Goal: Transaction & Acquisition: Subscribe to service/newsletter

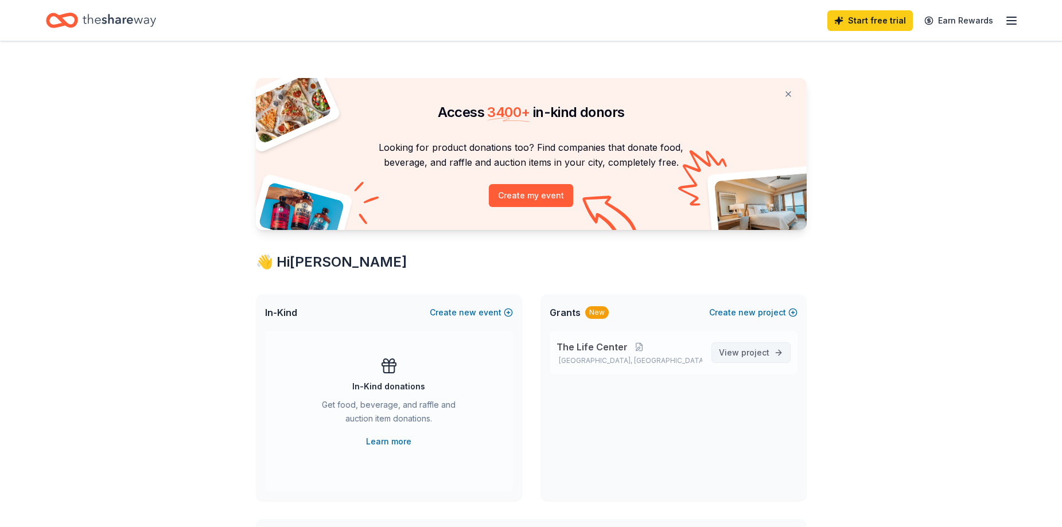
click at [760, 356] on span "project" at bounding box center [755, 353] width 28 height 10
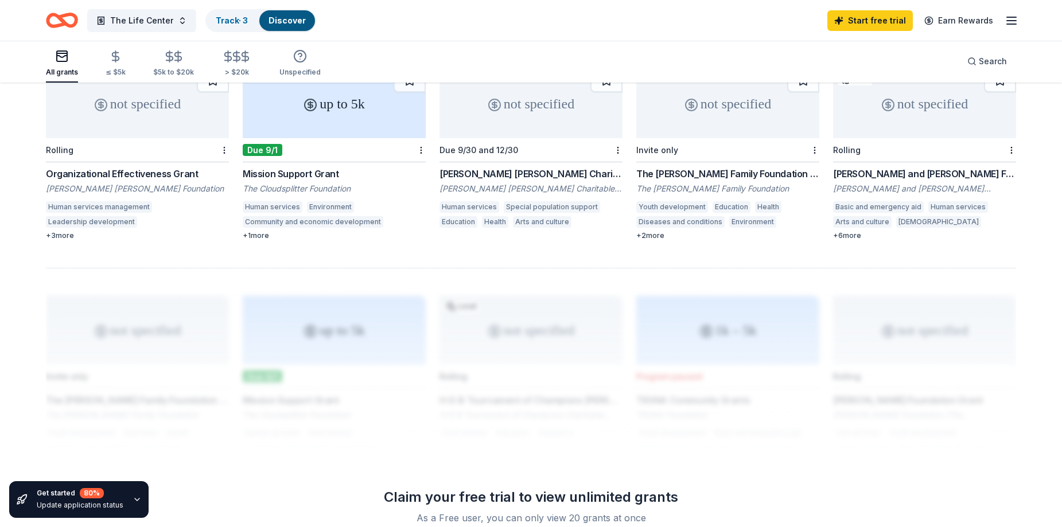
scroll to position [688, 0]
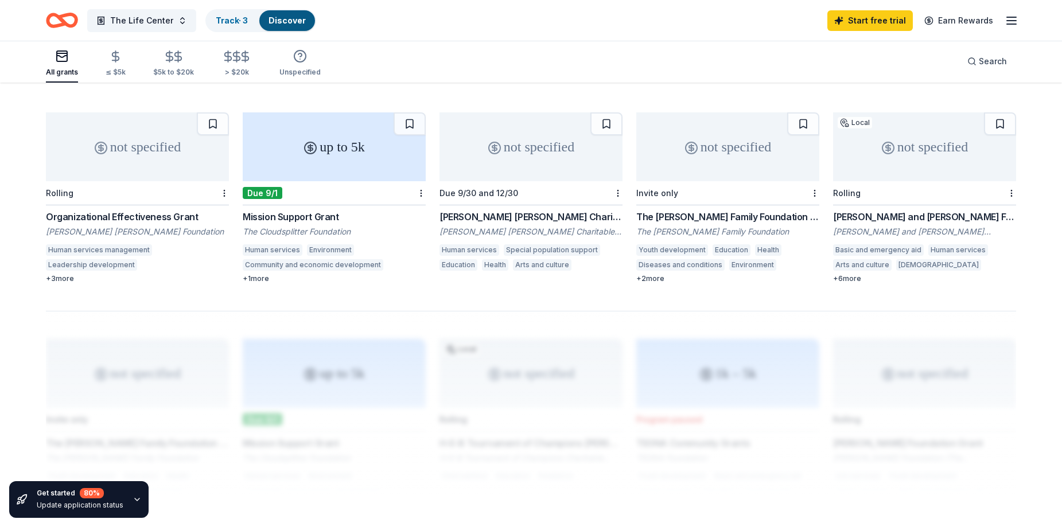
click at [316, 226] on div "Mission Support Grant The Cloudsplitter Foundation Human services Environment C…" at bounding box center [334, 246] width 183 height 73
click at [509, 149] on div "not specified" at bounding box center [530, 146] width 183 height 69
click at [764, 146] on div "not specified" at bounding box center [727, 146] width 183 height 69
click at [919, 114] on div "not specified" at bounding box center [924, 146] width 183 height 69
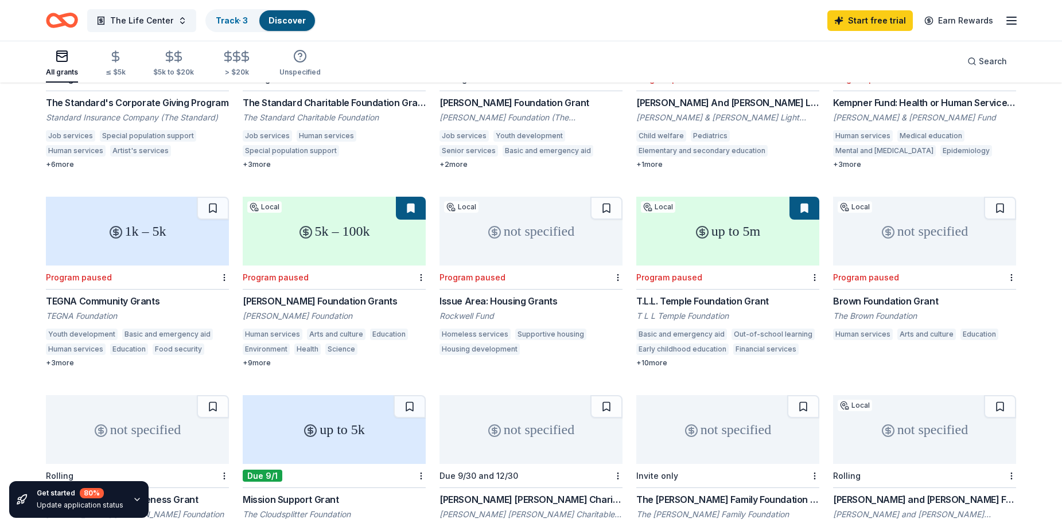
scroll to position [287, 0]
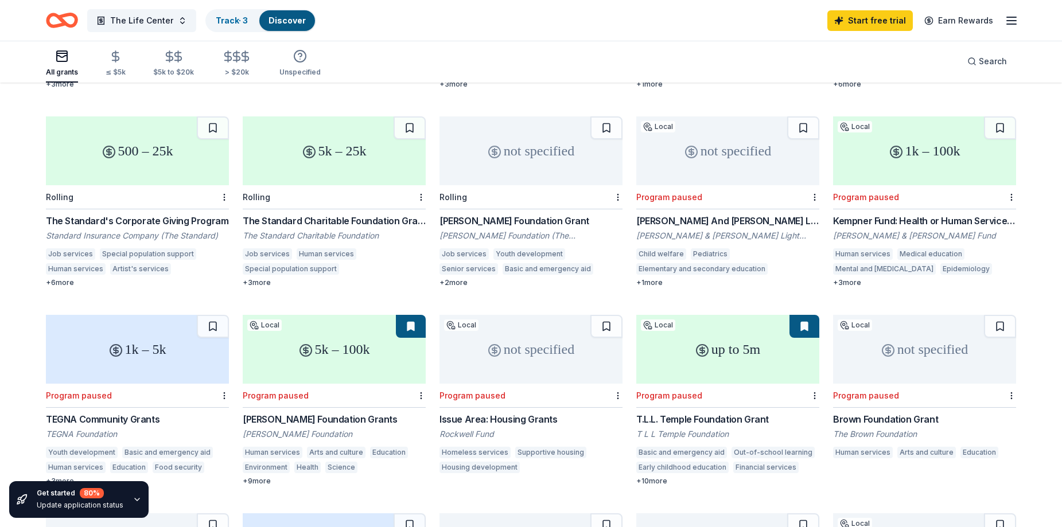
click at [313, 214] on div "The Standard Charitable Foundation Grant" at bounding box center [334, 221] width 183 height 14
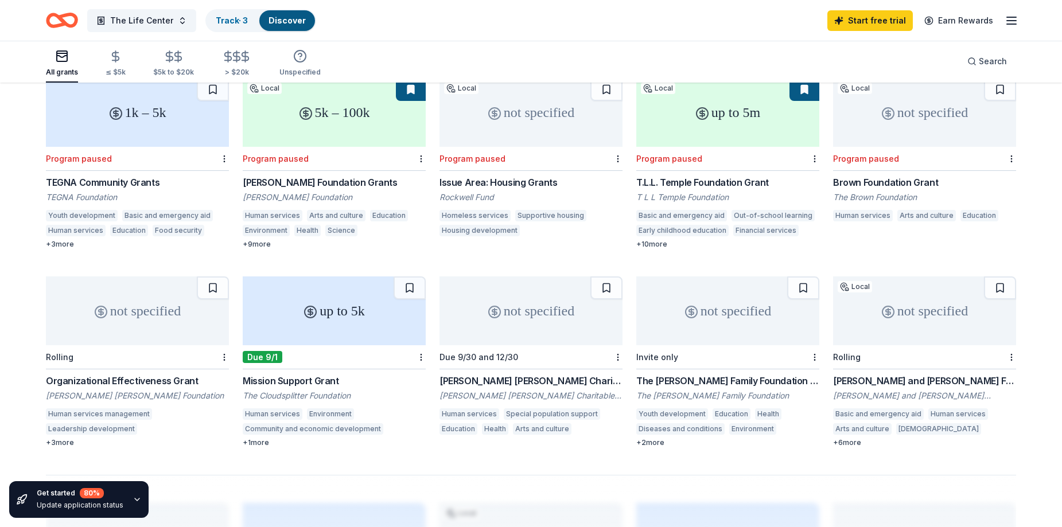
scroll to position [574, 0]
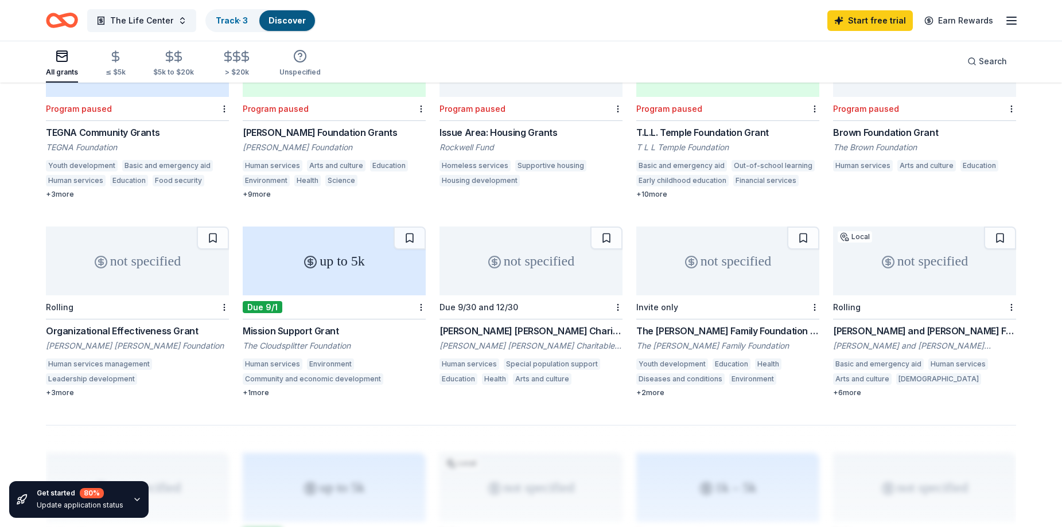
click at [539, 309] on div "not specified Due 9/30 and 12/30 Grace Helen Spearman Charitable Foundation Gra…" at bounding box center [530, 308] width 183 height 162
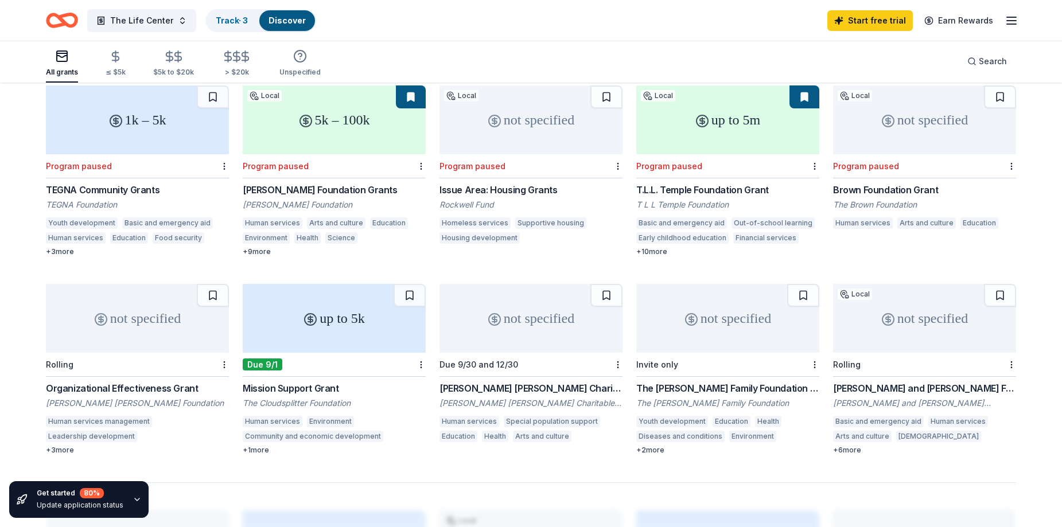
scroll to position [459, 0]
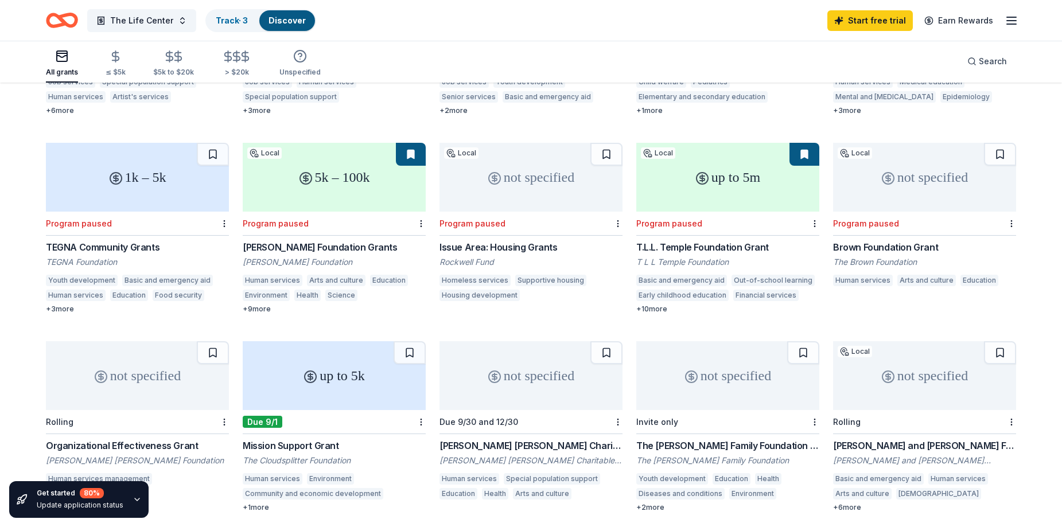
click at [930, 410] on div "Rolling" at bounding box center [924, 422] width 183 height 24
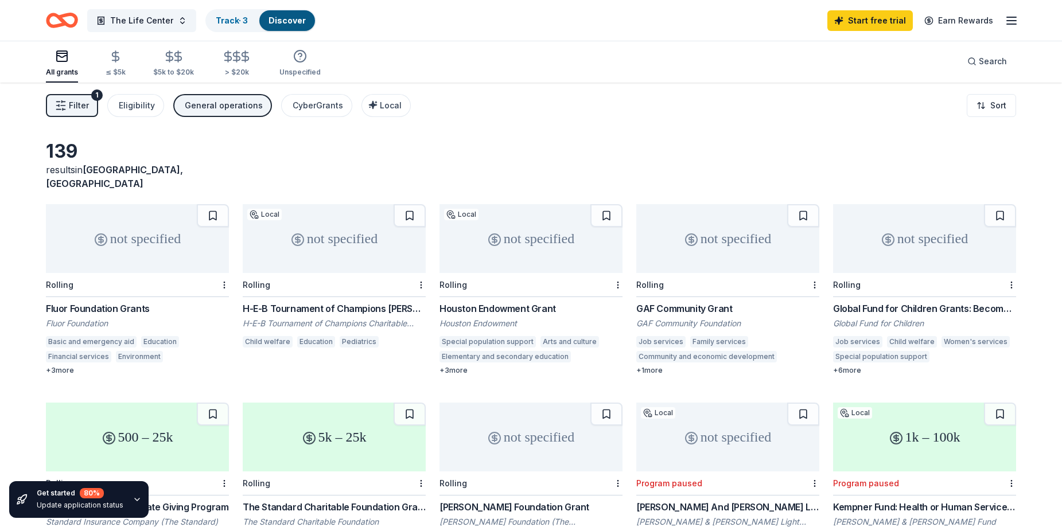
scroll to position [1, 0]
click at [298, 247] on div "not specified" at bounding box center [334, 239] width 183 height 69
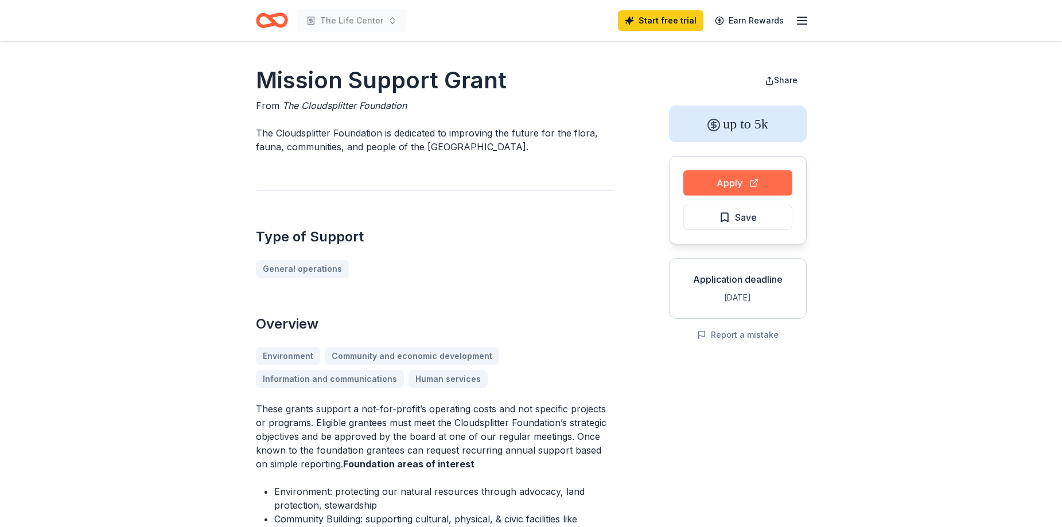
click at [742, 178] on button "Apply" at bounding box center [737, 182] width 109 height 25
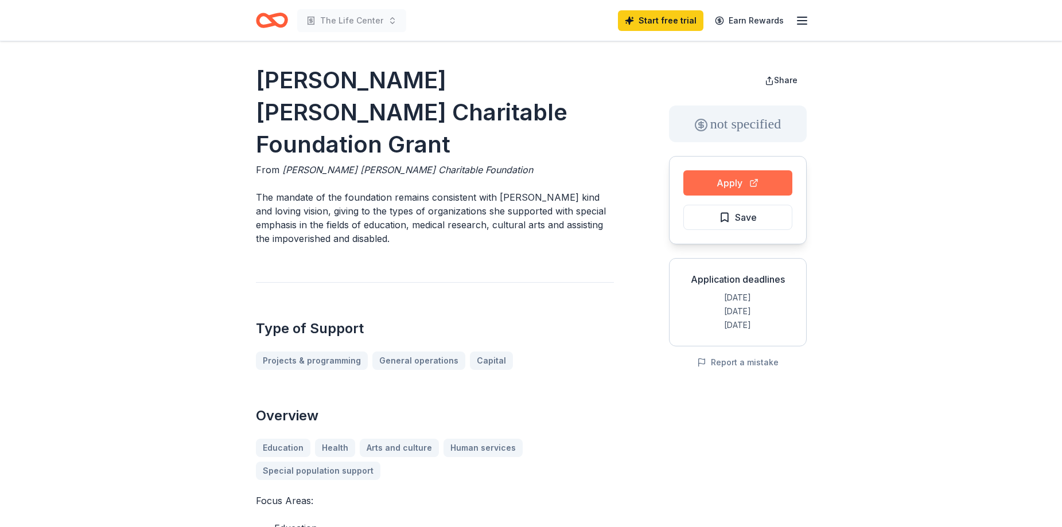
click at [747, 180] on button "Apply" at bounding box center [737, 182] width 109 height 25
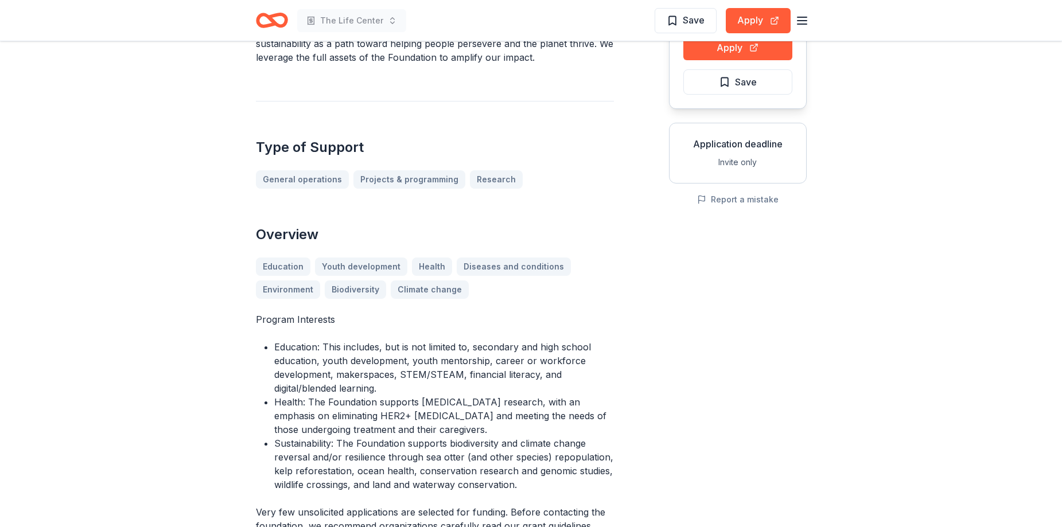
scroll to position [115, 0]
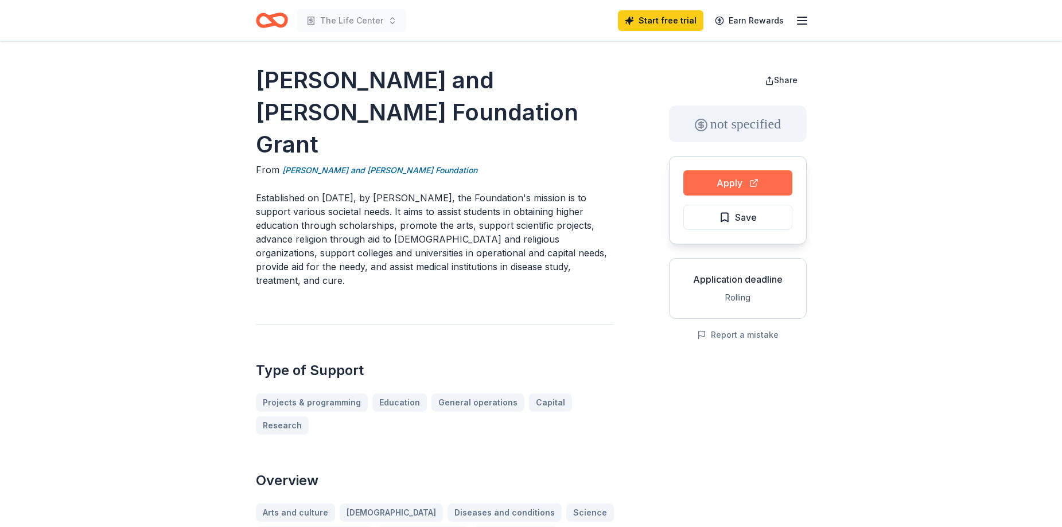
click at [745, 182] on button "Apply" at bounding box center [737, 182] width 109 height 25
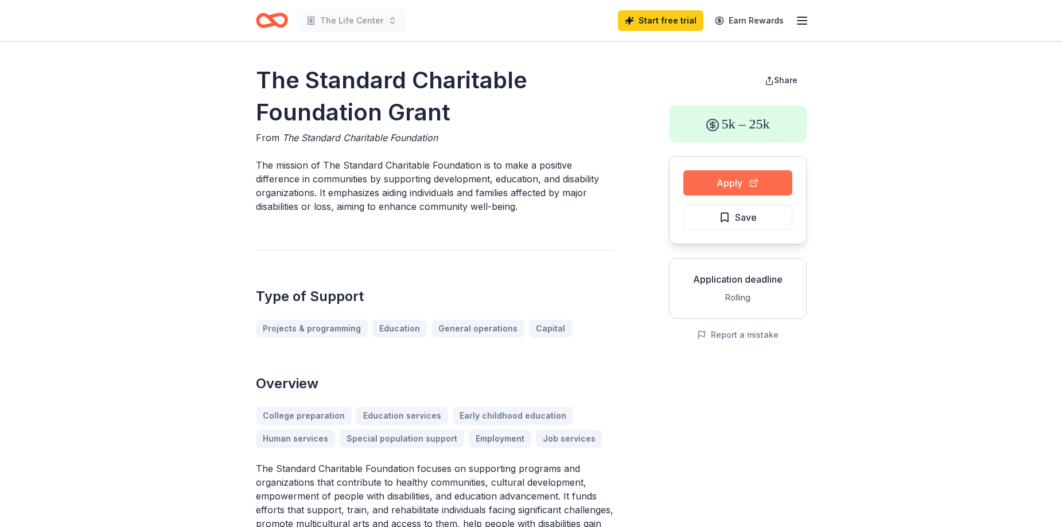
click at [723, 182] on button "Apply" at bounding box center [737, 182] width 109 height 25
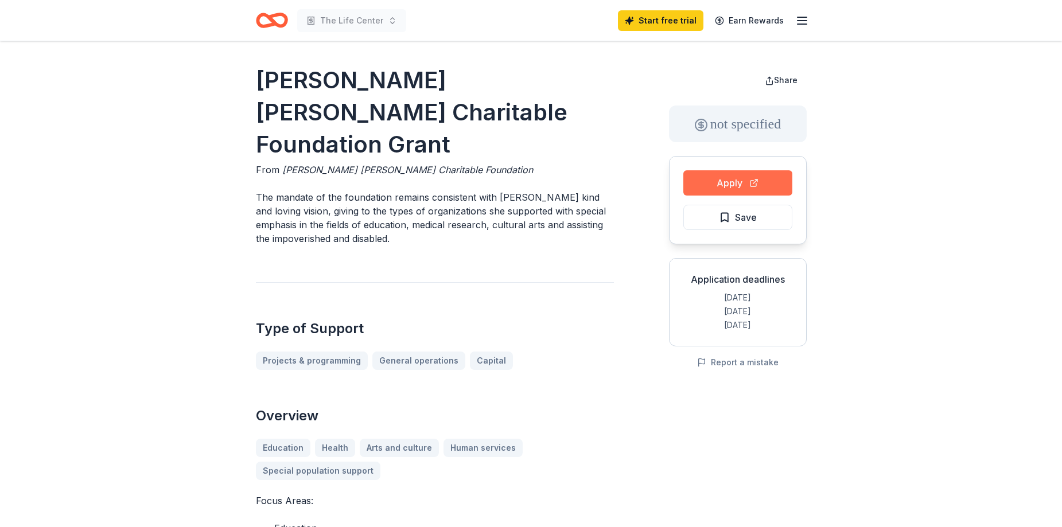
click at [757, 173] on button "Apply" at bounding box center [737, 182] width 109 height 25
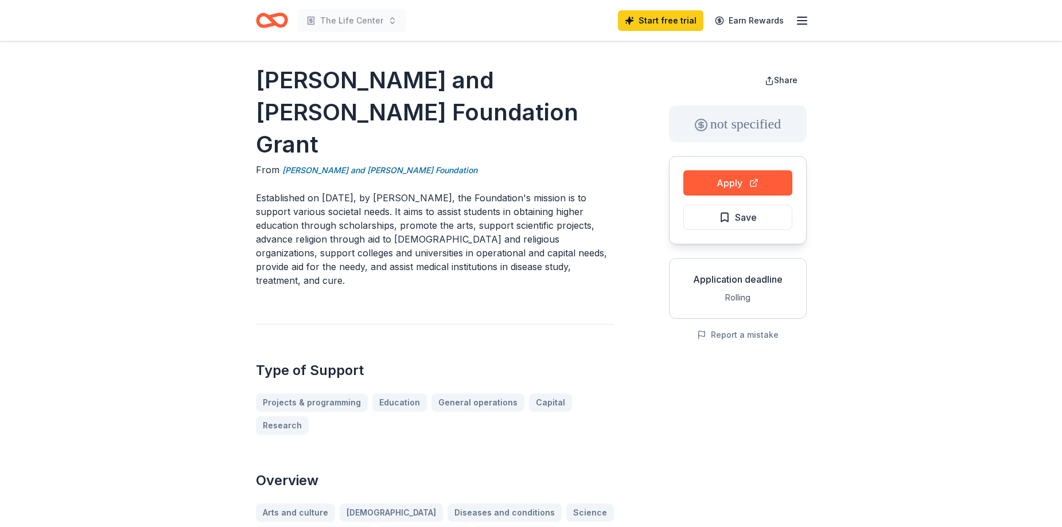
click at [766, 179] on button "Apply" at bounding box center [737, 182] width 109 height 25
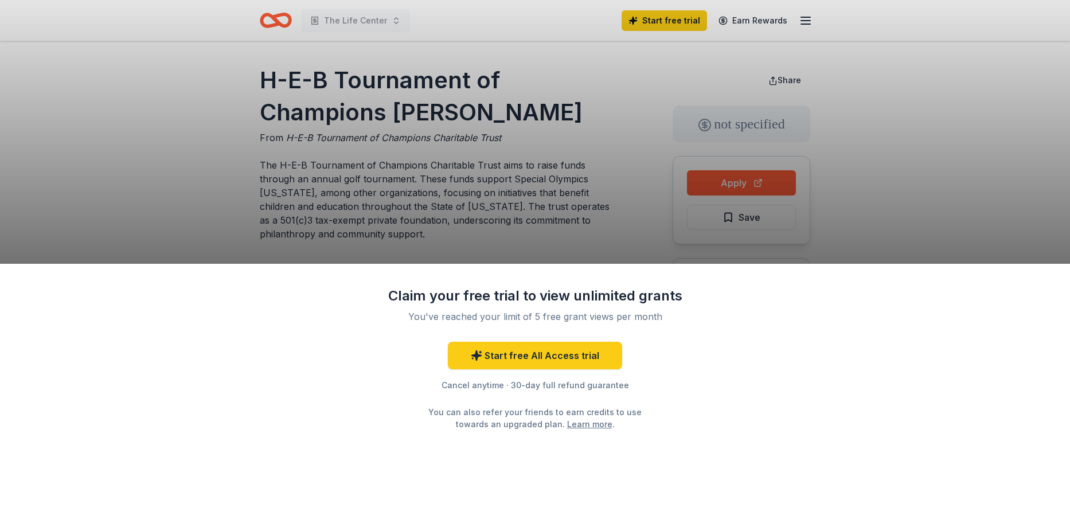
click at [753, 183] on div "Claim your free trial to view unlimited grants You've reached your limit of 5 f…" at bounding box center [535, 263] width 1070 height 527
click at [548, 352] on link "Start free All Access trial" at bounding box center [535, 356] width 174 height 28
click at [543, 353] on link "Start free All Access trial" at bounding box center [535, 356] width 174 height 28
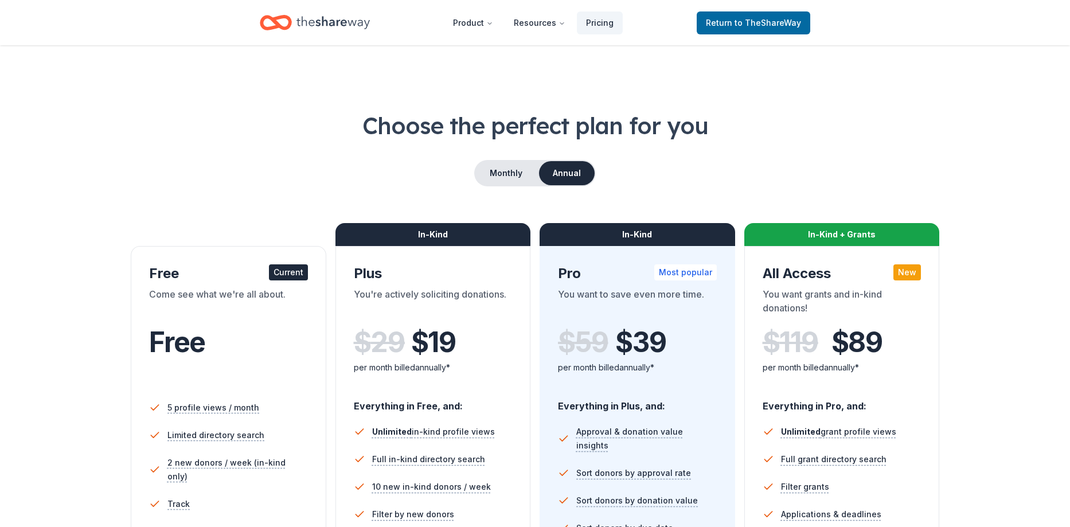
click at [543, 353] on div "In-Kind Pro Most popular You want to save even more time. $ 59 $ 39 per month b…" at bounding box center [638, 458] width 196 height 424
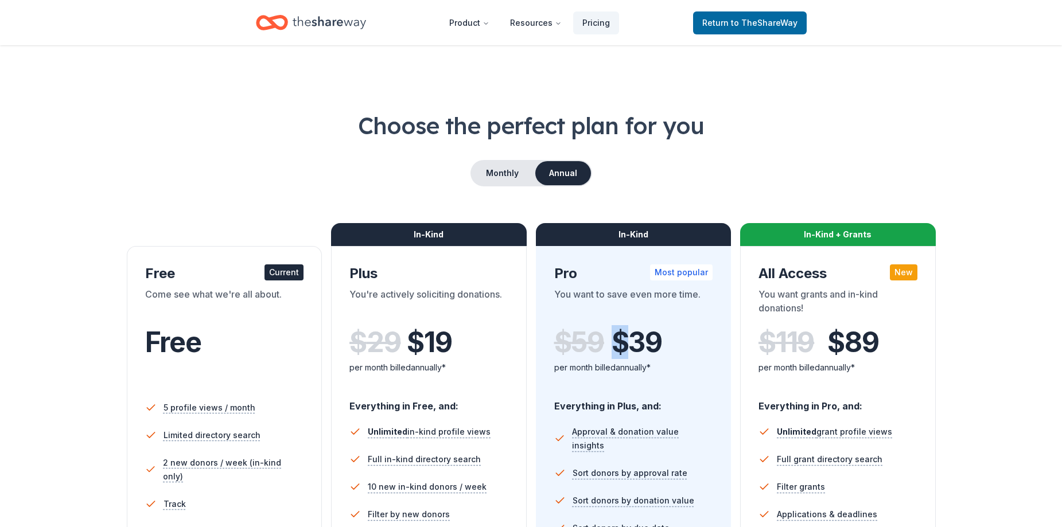
click at [543, 353] on div "In-Kind Pro Most popular You want to save even more time. $ 59 $ 39 per month b…" at bounding box center [634, 458] width 196 height 424
click at [474, 277] on div "Plus" at bounding box center [428, 273] width 159 height 18
click at [496, 174] on button "Monthly" at bounding box center [502, 173] width 61 height 24
